Goal: Task Accomplishment & Management: Use online tool/utility

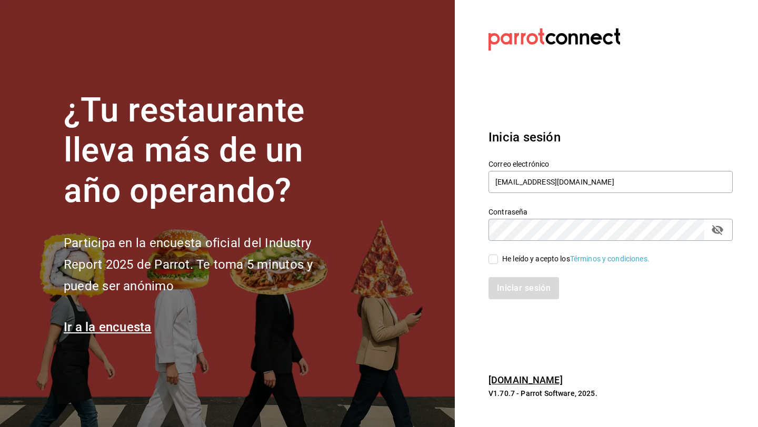
click at [494, 258] on input "He leído y acepto los Términos y condiciones." at bounding box center [492, 259] width 9 height 9
checkbox input "true"
click at [503, 291] on button "Iniciar sesión" at bounding box center [524, 288] width 72 height 22
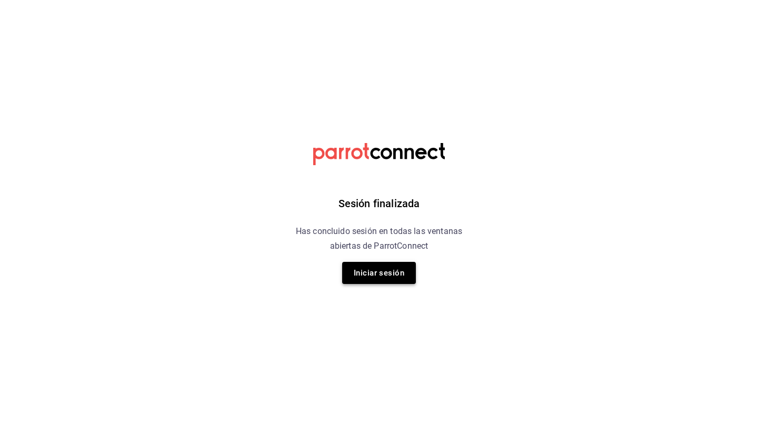
click at [367, 279] on button "Iniciar sesión" at bounding box center [379, 273] width 74 height 22
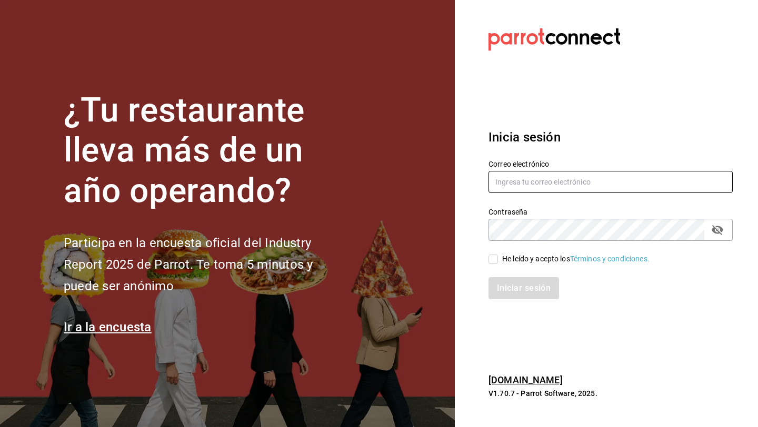
type input "mangoycocomid@gmail.com"
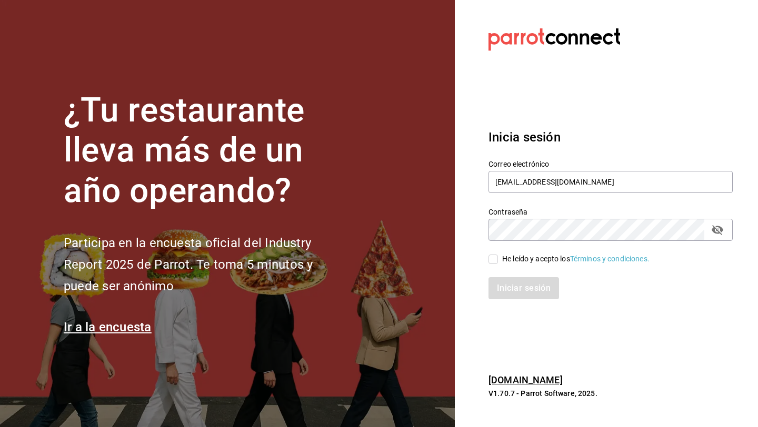
click at [492, 253] on div "He leído y acepto los Términos y condiciones." at bounding box center [604, 253] width 257 height 24
click at [495, 260] on input "He leído y acepto los Términos y condiciones." at bounding box center [492, 259] width 9 height 9
checkbox input "true"
click at [501, 291] on button "Iniciar sesión" at bounding box center [524, 288] width 72 height 22
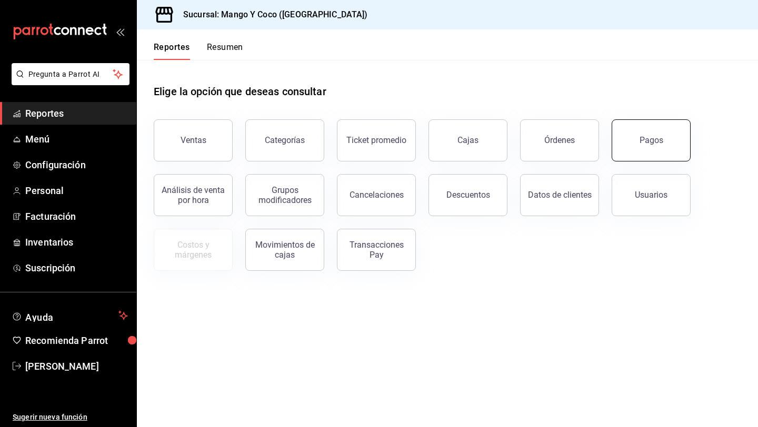
click at [666, 127] on button "Pagos" at bounding box center [650, 140] width 79 height 42
